Goal: Transaction & Acquisition: Download file/media

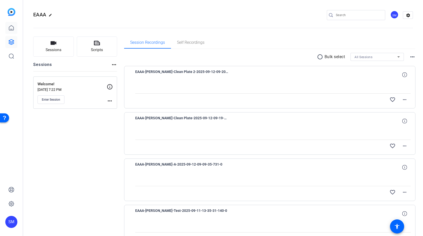
scroll to position [34, 0]
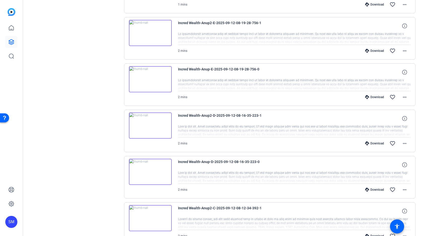
scroll to position [321, 0]
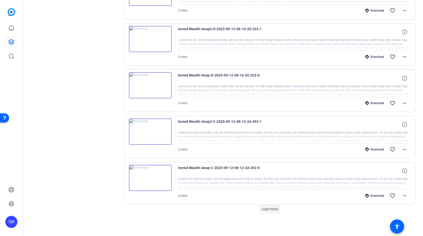
click at [269, 208] on span "Load more" at bounding box center [270, 209] width 17 height 5
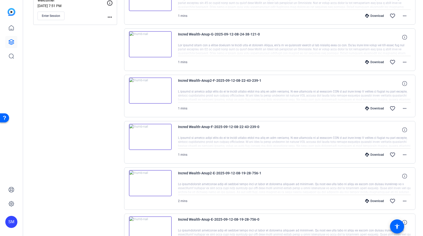
scroll to position [0, 0]
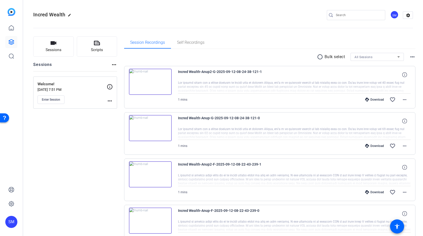
click at [319, 59] on mat-icon "radio_button_unchecked" at bounding box center [321, 57] width 8 height 6
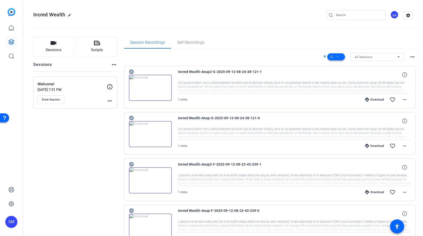
click at [334, 56] on span at bounding box center [337, 57] width 18 height 12
click at [335, 64] on span "Select All" at bounding box center [345, 65] width 27 height 6
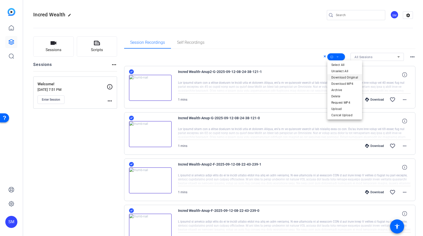
click at [337, 78] on span "Download Original" at bounding box center [345, 78] width 27 height 6
click at [295, 34] on openreel-divider-bar at bounding box center [223, 26] width 380 height 15
click at [131, 71] on icon at bounding box center [131, 72] width 5 height 5
click at [132, 164] on icon at bounding box center [131, 165] width 5 height 6
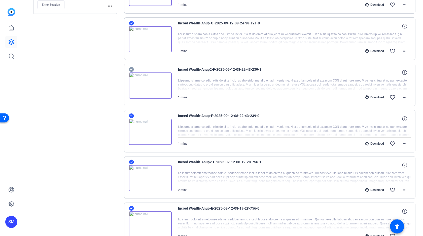
scroll to position [95, 0]
click at [131, 160] on icon at bounding box center [131, 162] width 5 height 6
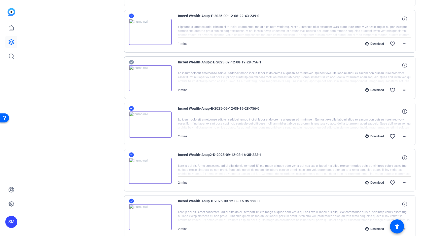
click at [132, 154] on icon at bounding box center [131, 155] width 5 height 5
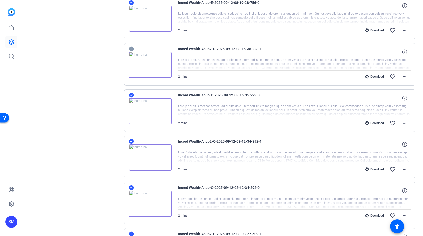
scroll to position [303, 0]
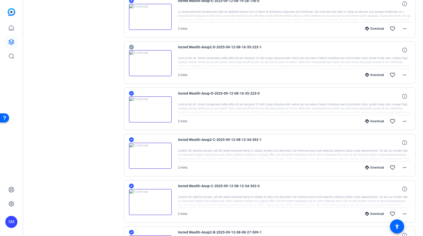
click at [132, 139] on icon at bounding box center [131, 140] width 5 height 6
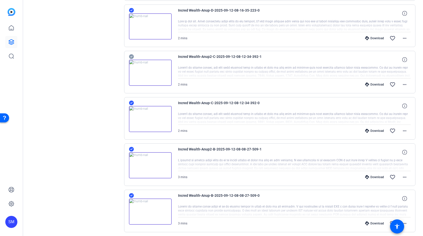
scroll to position [390, 0]
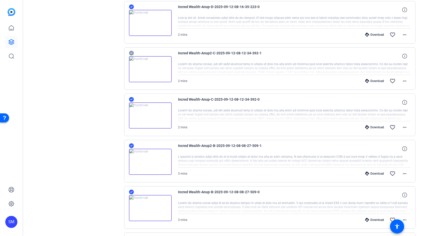
click at [131, 144] on icon at bounding box center [131, 146] width 5 height 5
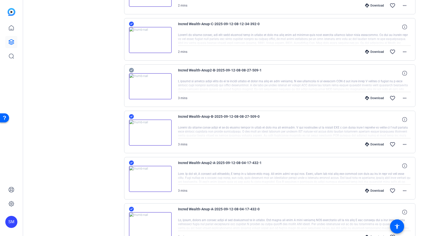
scroll to position [484, 0]
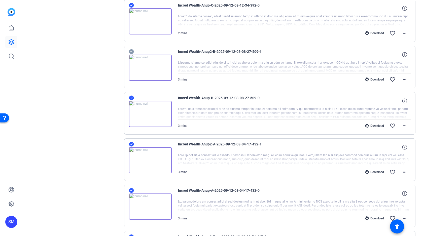
click at [132, 145] on icon at bounding box center [131, 144] width 5 height 5
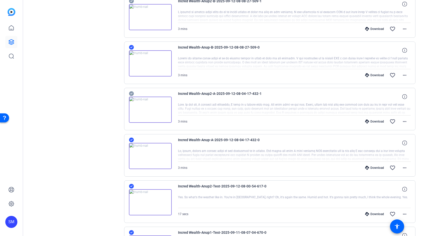
scroll to position [544, 0]
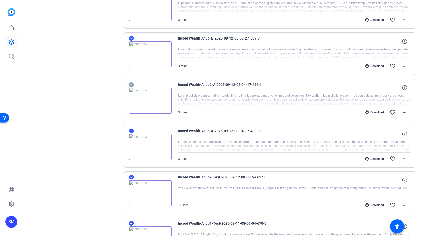
click at [132, 178] on icon at bounding box center [131, 177] width 5 height 5
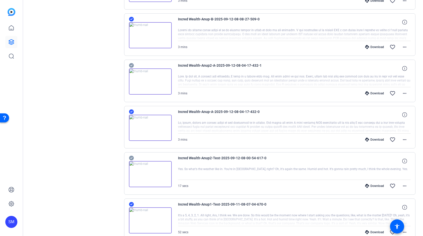
scroll to position [590, 0]
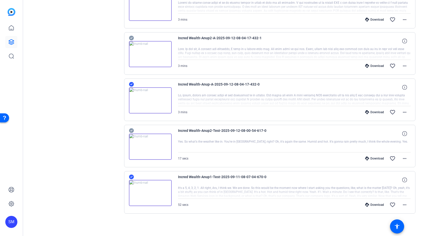
click at [131, 175] on icon at bounding box center [131, 177] width 5 height 5
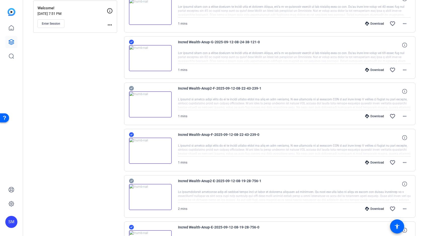
scroll to position [0, 0]
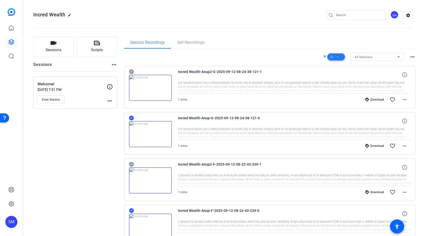
click at [338, 59] on icon at bounding box center [338, 57] width 3 height 6
click at [339, 82] on span "Download MP4" at bounding box center [345, 84] width 27 height 6
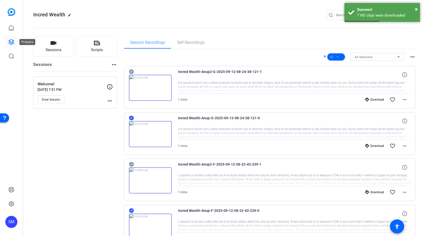
click at [10, 42] on icon at bounding box center [11, 42] width 5 height 5
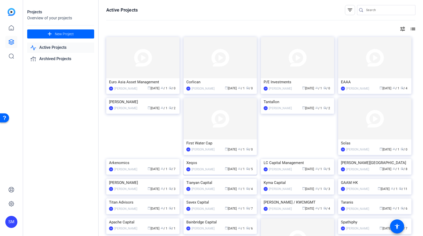
click at [220, 159] on img at bounding box center [220, 159] width 73 height 0
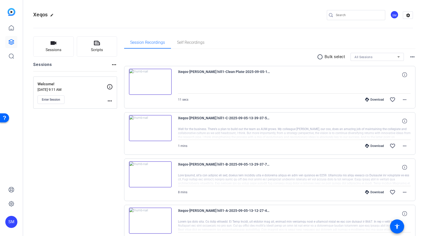
click at [320, 55] on mat-icon "radio_button_unchecked" at bounding box center [321, 57] width 8 height 6
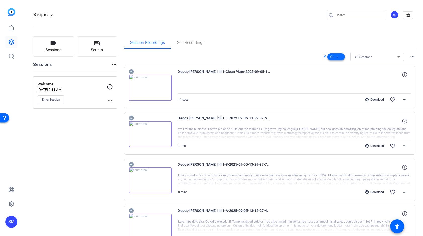
click at [332, 56] on icon at bounding box center [332, 56] width 3 height 3
click at [337, 64] on span "Select All" at bounding box center [345, 65] width 27 height 6
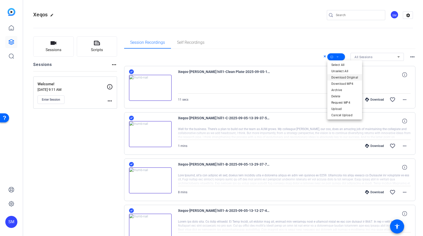
click at [338, 76] on span "Download Original" at bounding box center [345, 78] width 27 height 6
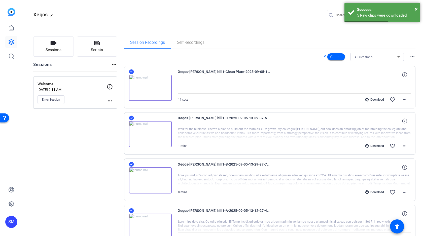
click at [233, 39] on div "Session Recordings Self Recordings" at bounding box center [270, 43] width 292 height 12
